Goal: Find specific page/section: Find specific page/section

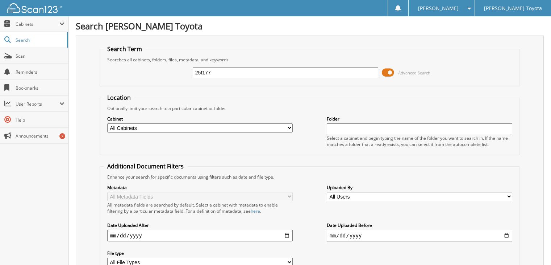
type input "25t177"
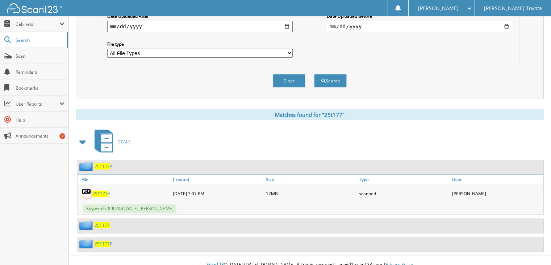
click at [101, 222] on span "25T177" at bounding box center [102, 225] width 15 height 6
